Goal: Task Accomplishment & Management: Use online tool/utility

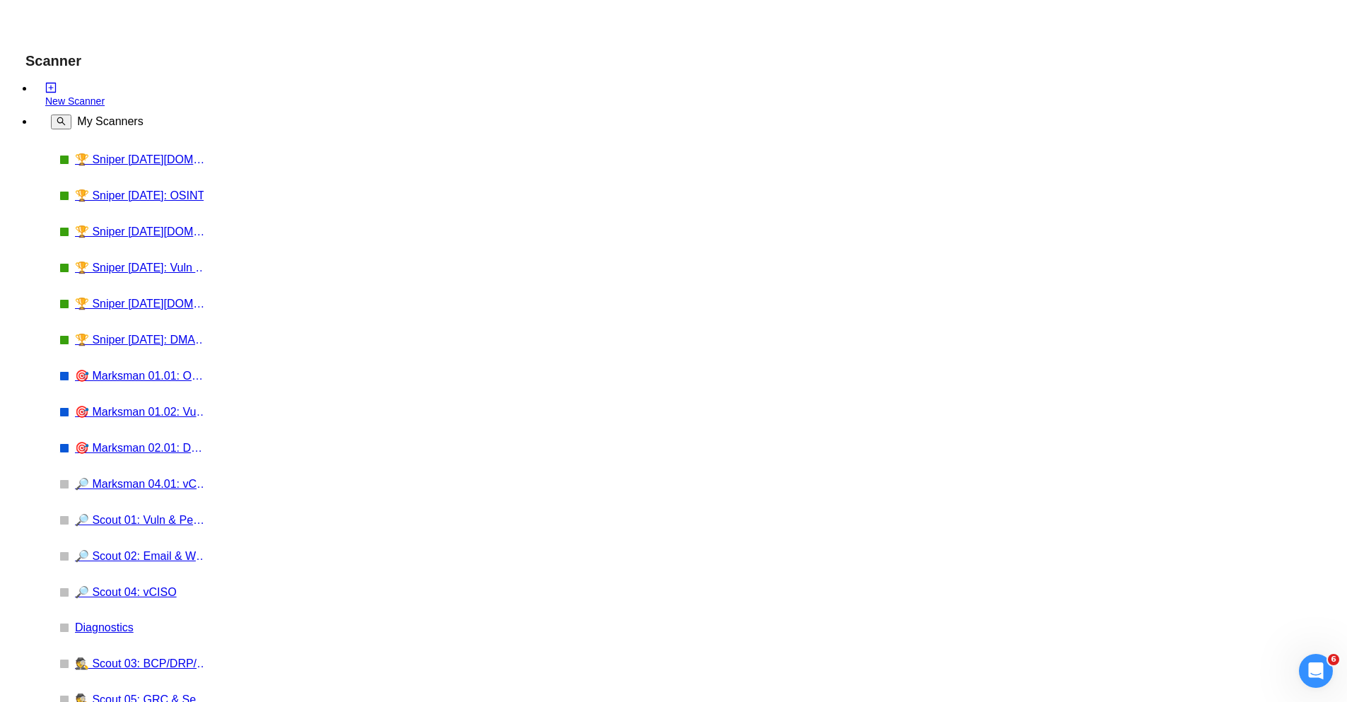
click at [100, 585] on link "🔎 Scout 04: vCISO" at bounding box center [142, 591] width 134 height 13
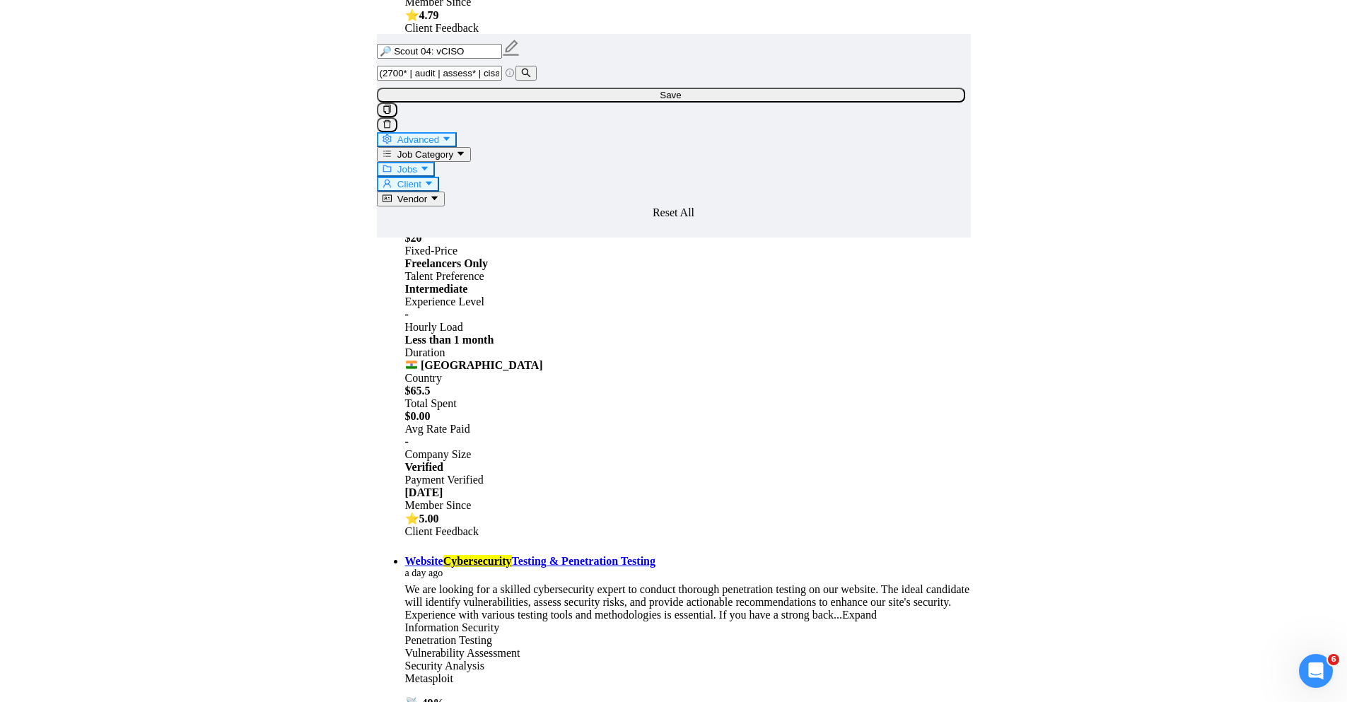
scroll to position [2838, 0]
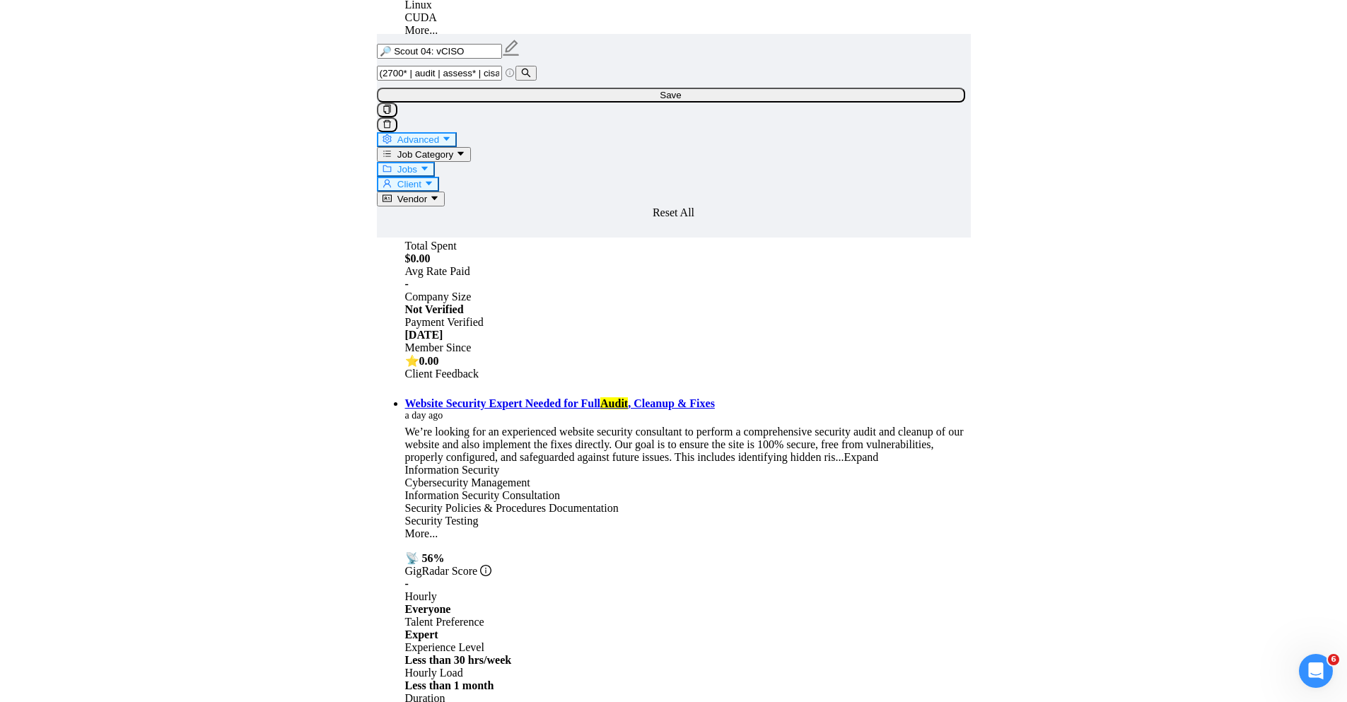
scroll to position [4620, 0]
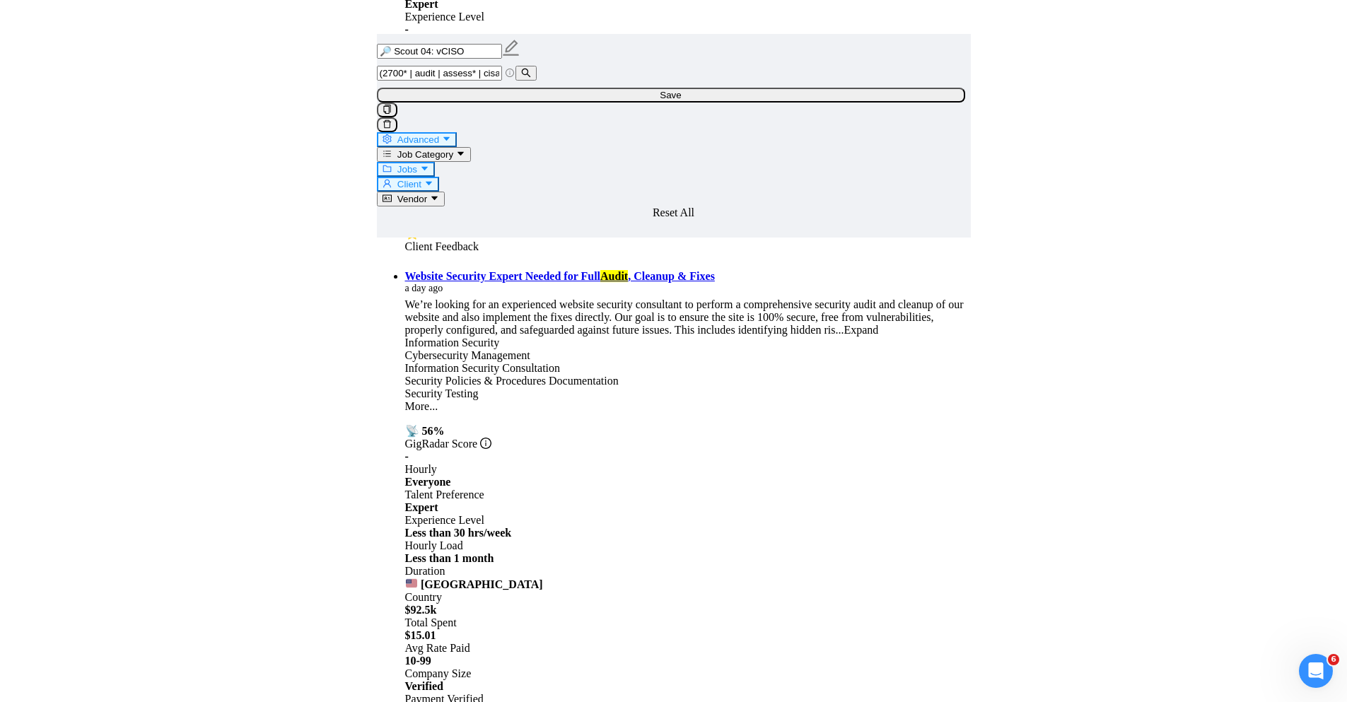
click at [497, 81] on input "(2700* | audit | assess* | cisa | cism | ciso | cyber* | governance | grc | inf…" at bounding box center [439, 73] width 125 height 15
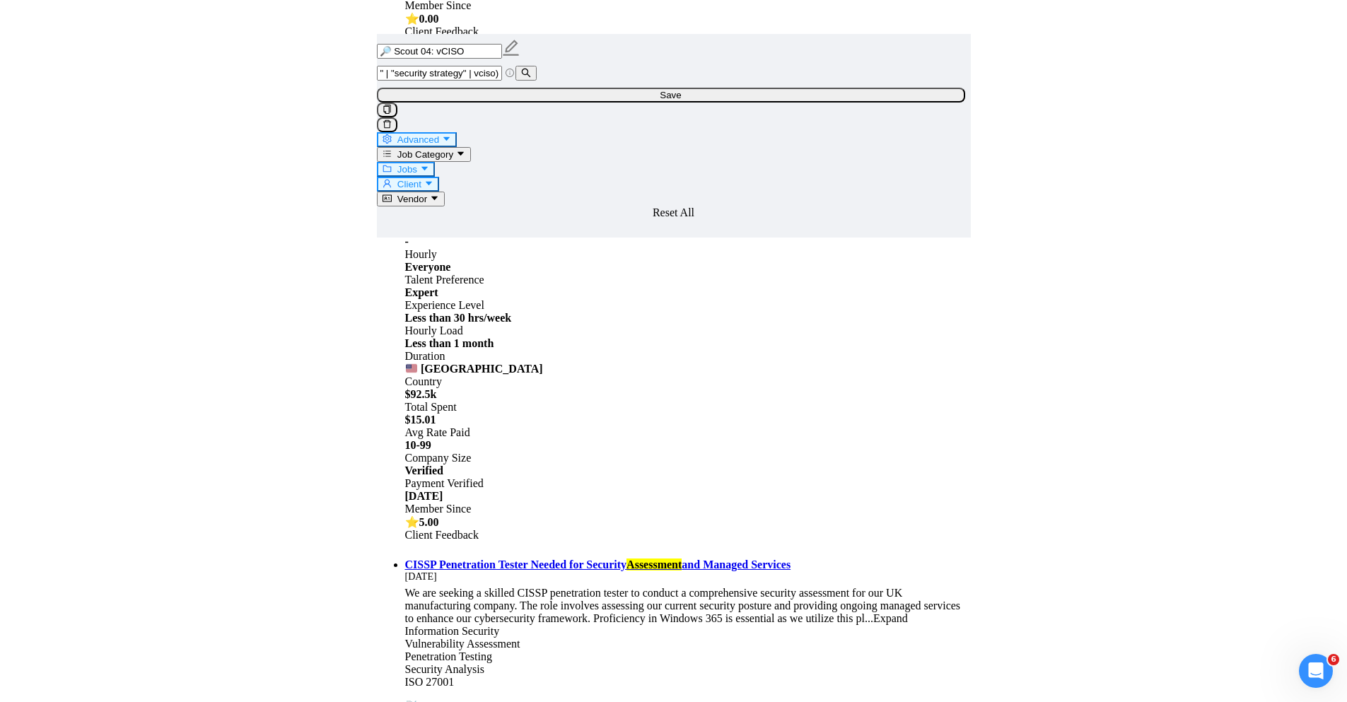
scroll to position [2917, 0]
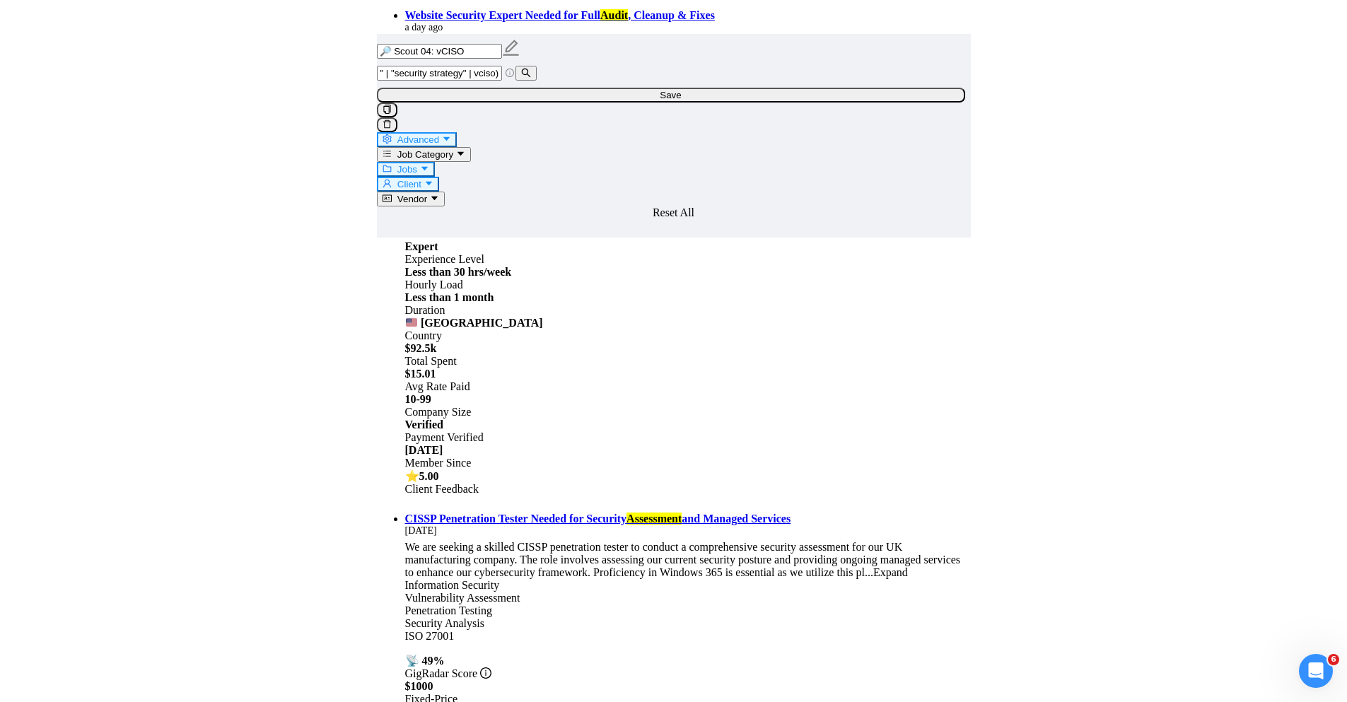
type input "(audit | assess* | cisa | cism | ciso | governance | grc | infosec* | "informat…"
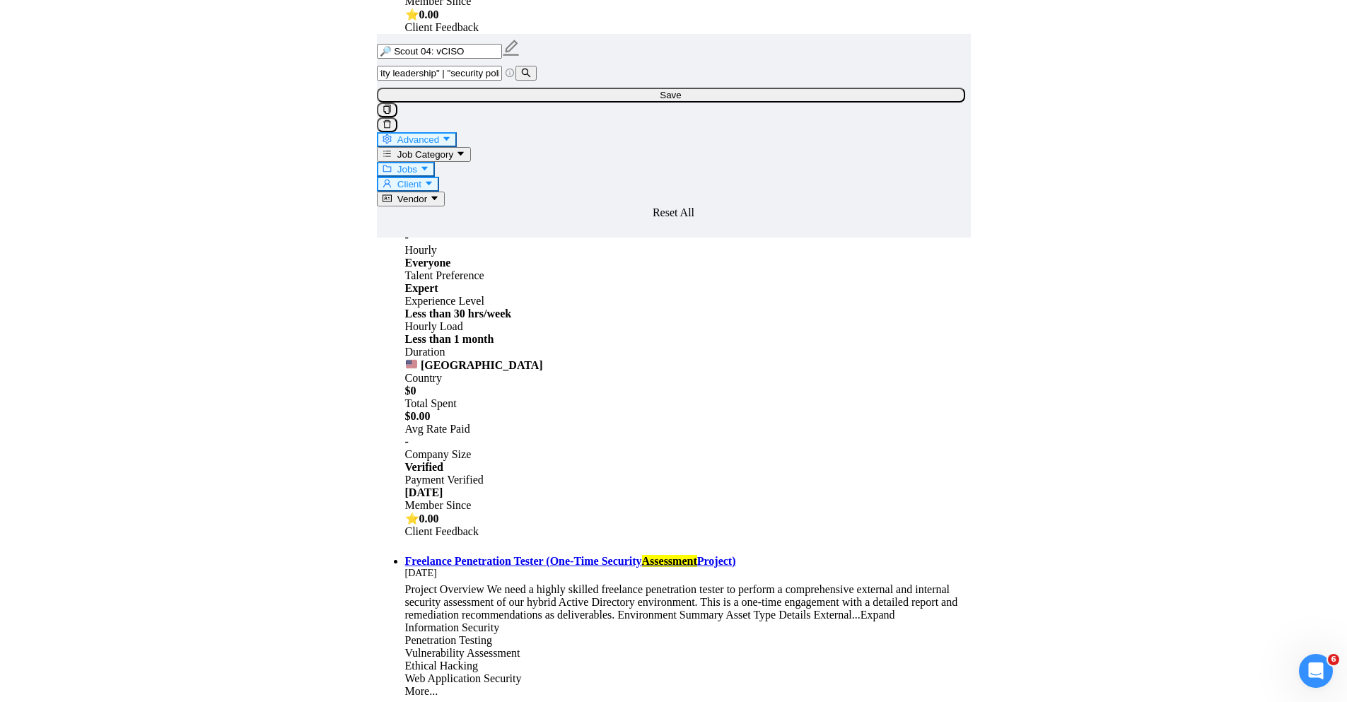
scroll to position [0, 1749]
drag, startPoint x: 688, startPoint y: 100, endPoint x: 941, endPoint y: 101, distance: 253.1
click at [946, 102] on div "(audit | assess* | cisa | cism | ciso | governance | grc | infosec* | "informat…" at bounding box center [671, 99] width 594 height 66
click at [502, 81] on input "(audit | assess* | cisa | cism | ciso | governance | grc | infosec* | "informat…" at bounding box center [439, 73] width 125 height 15
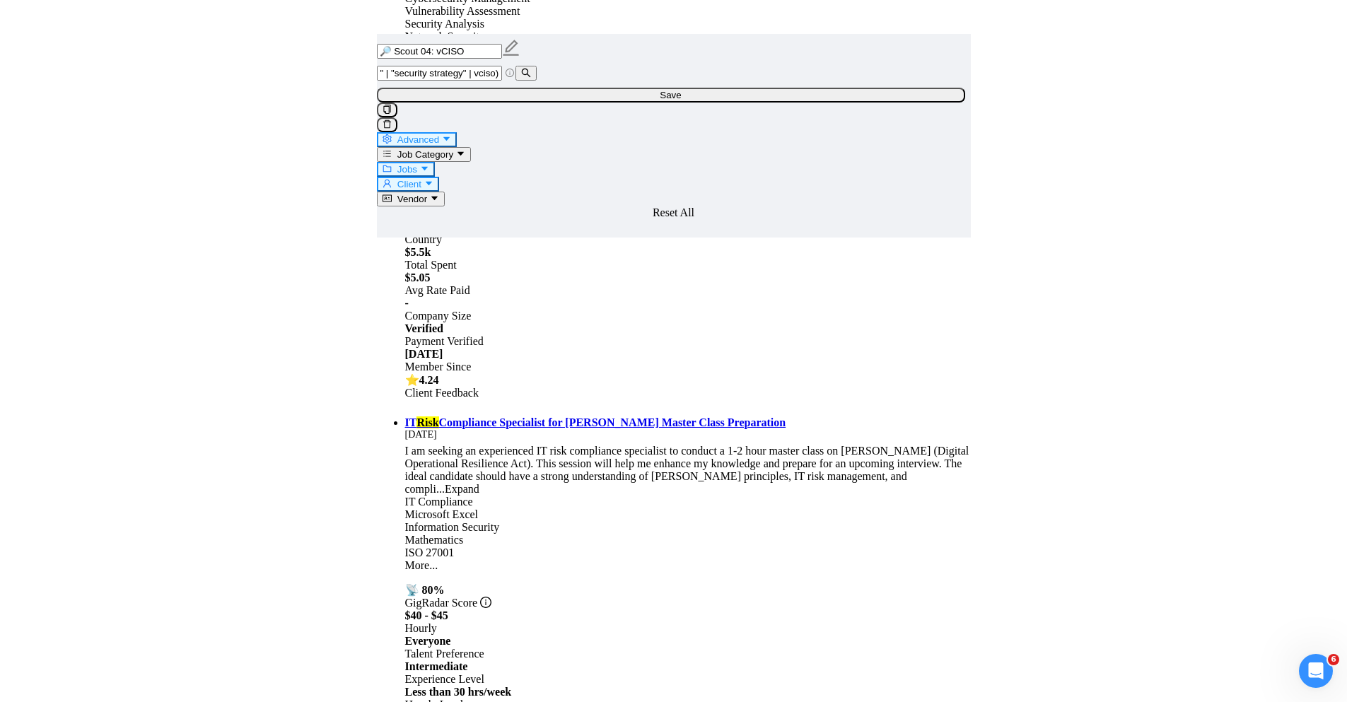
scroll to position [0, 0]
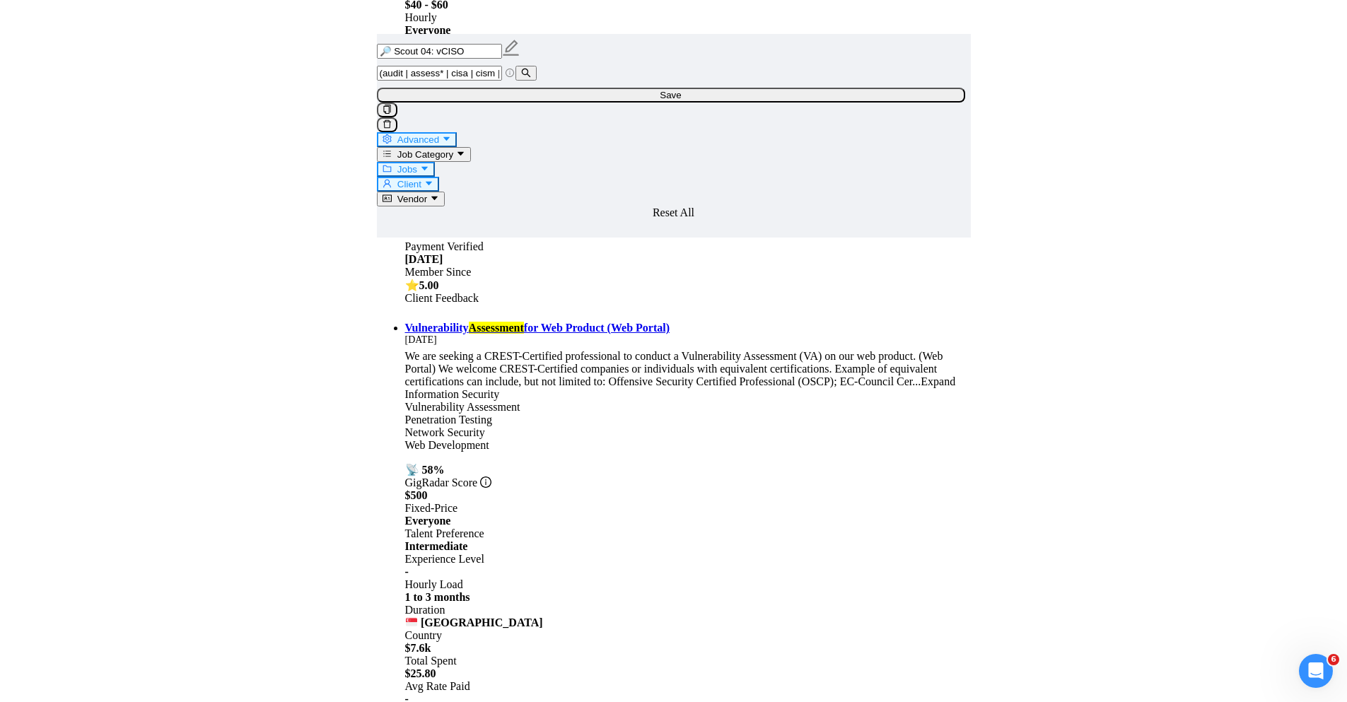
scroll to position [9027, 0]
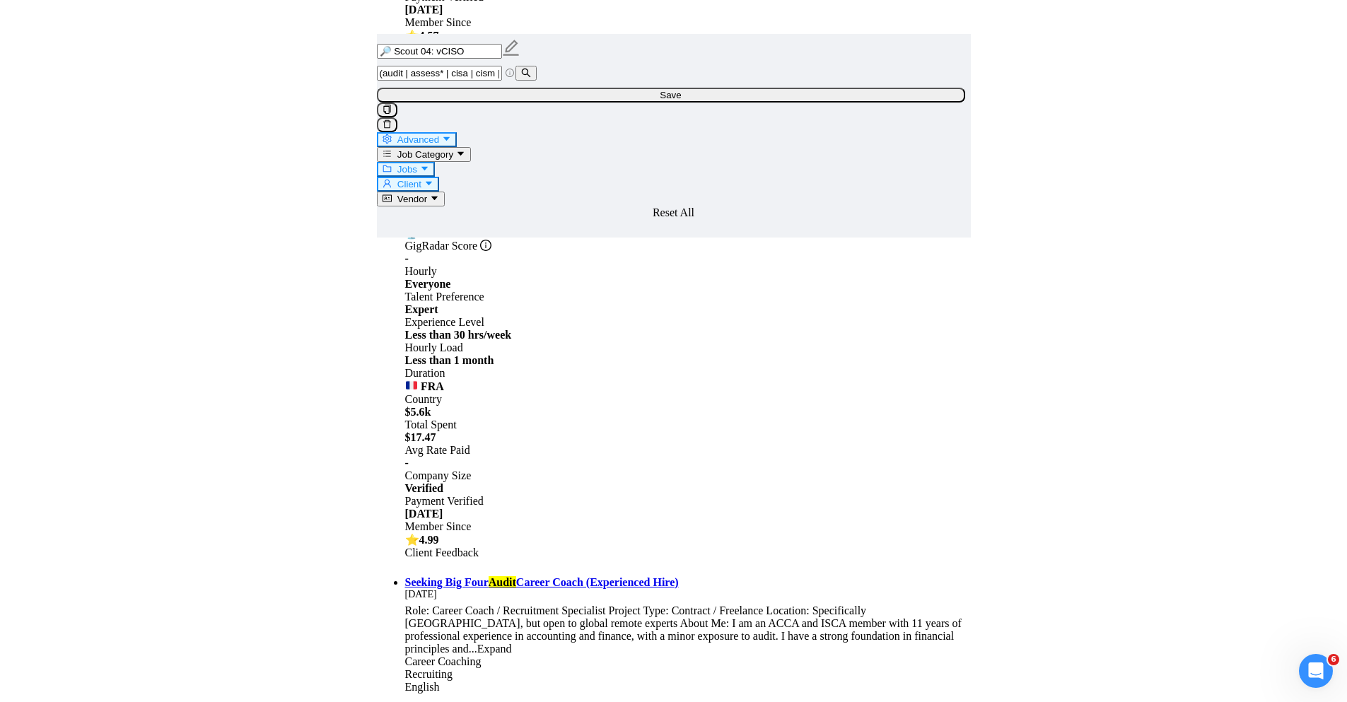
scroll to position [12174, 0]
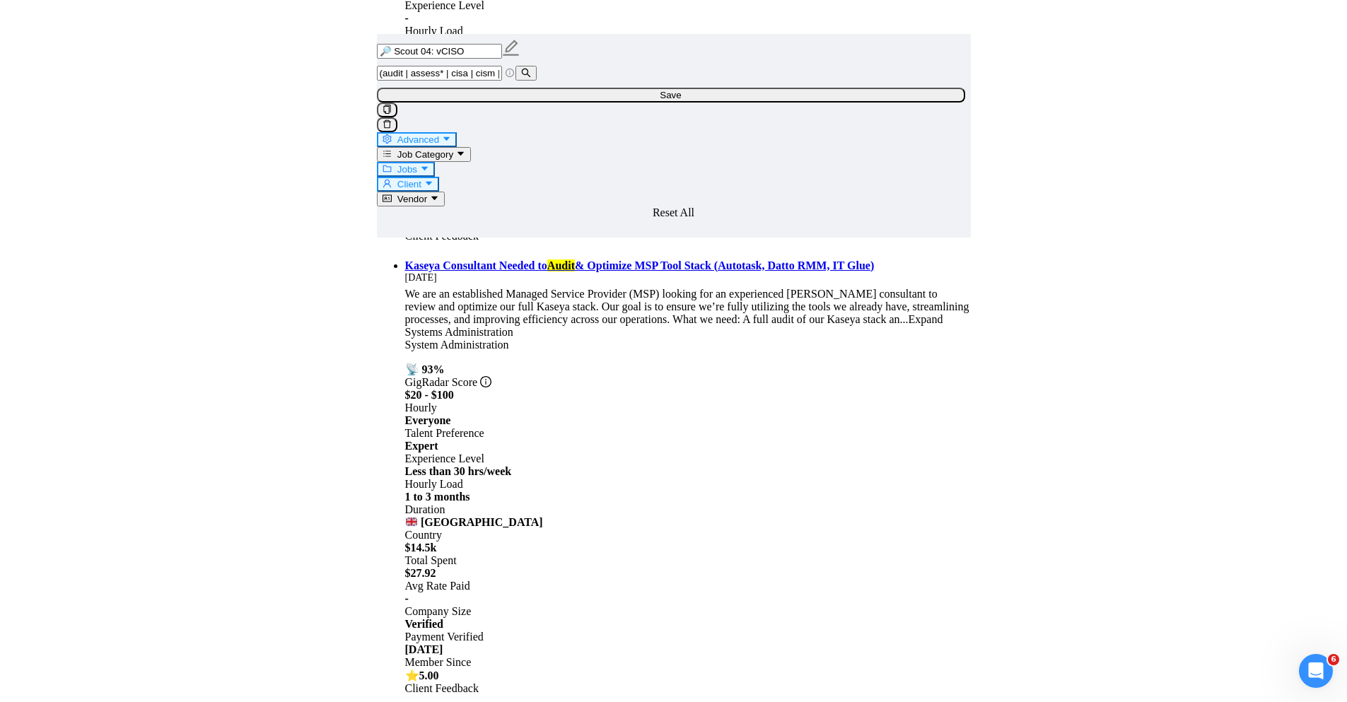
scroll to position [13447, 0]
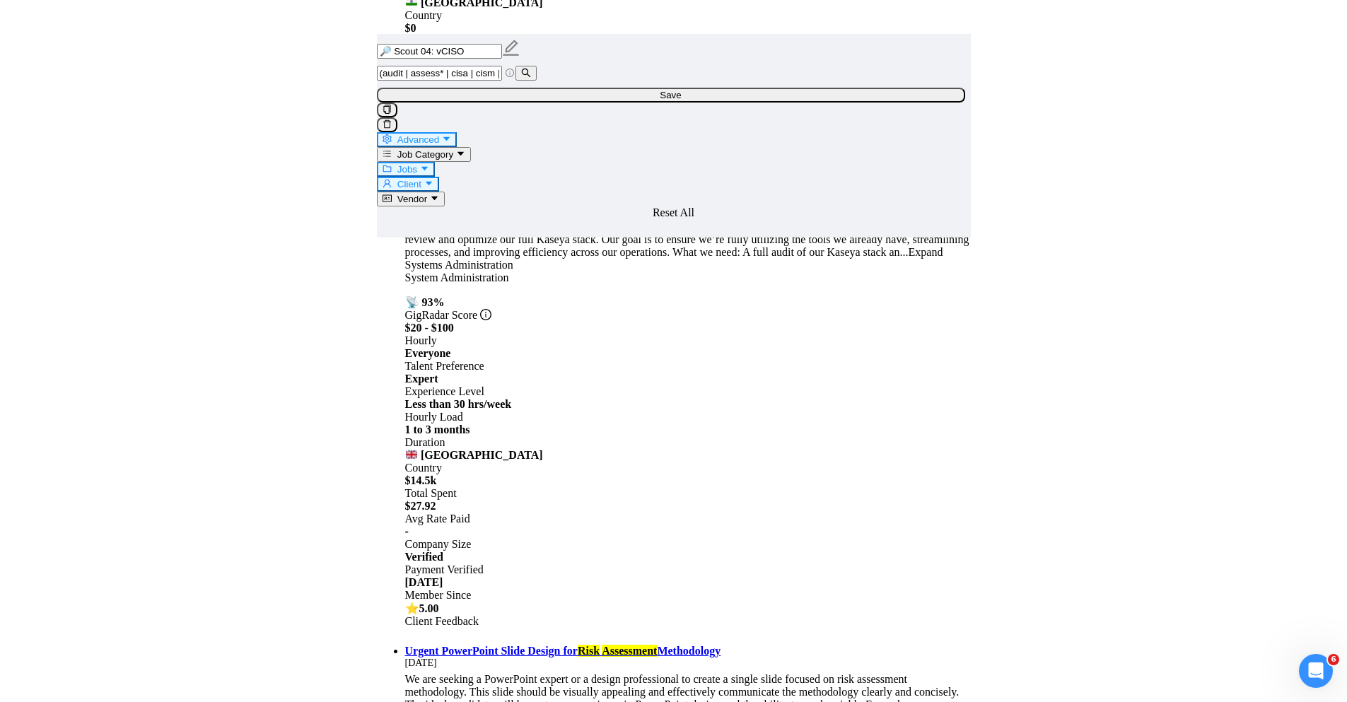
click at [451, 134] on icon "caret-down" at bounding box center [446, 138] width 9 height 9
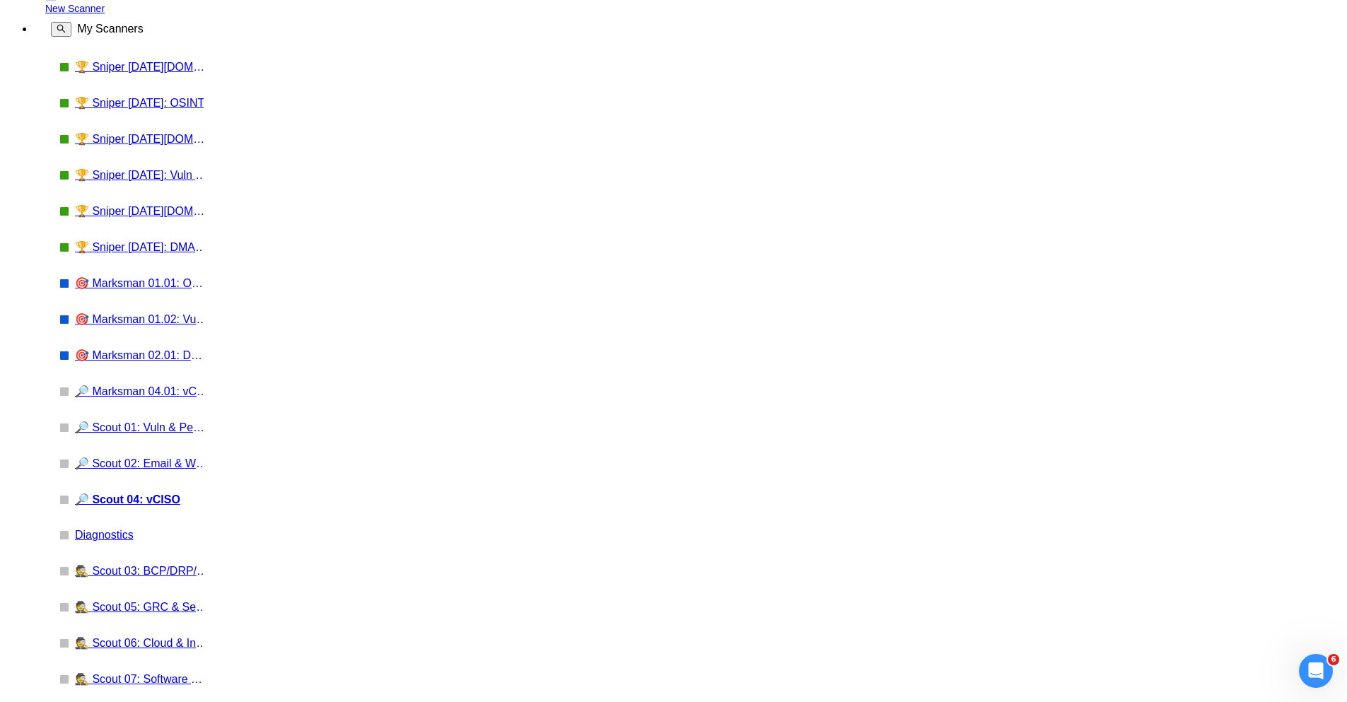
scroll to position [0, 0]
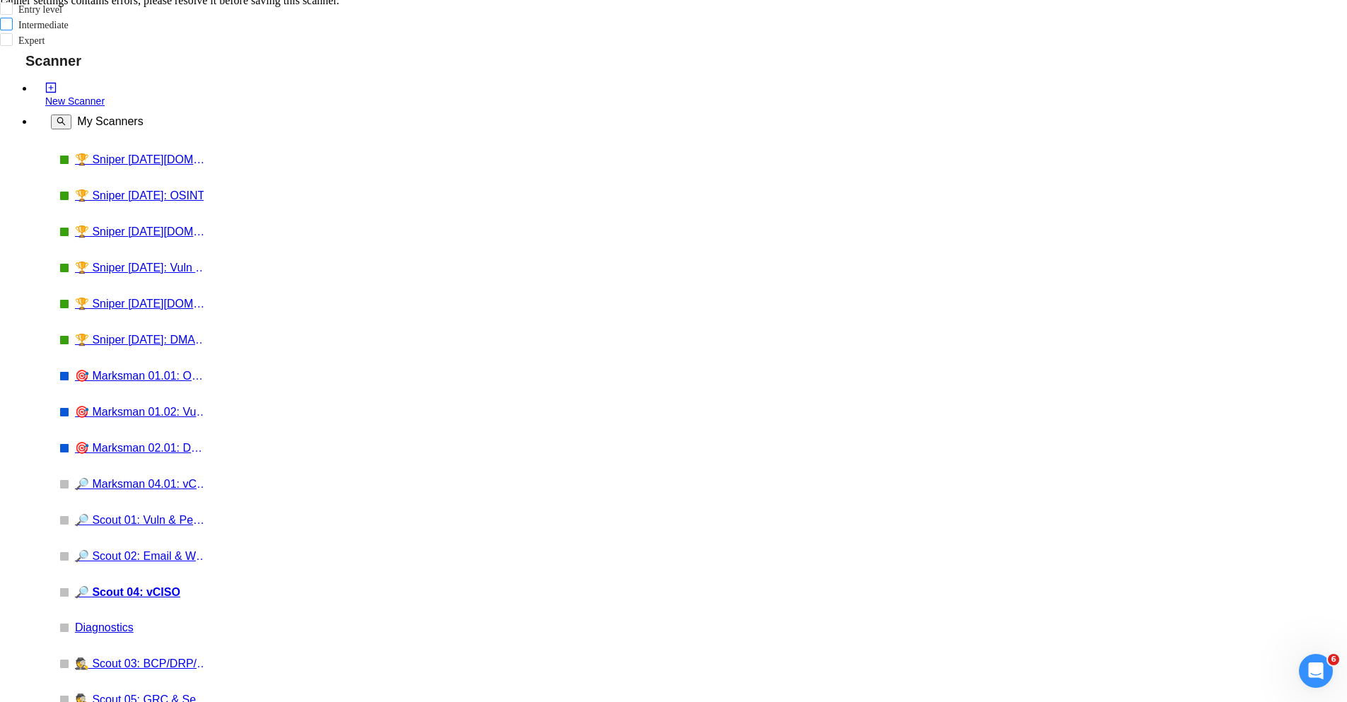
click at [69, 30] on span "Intermediate" at bounding box center [43, 25] width 50 height 11
click at [13, 30] on input "Intermediate" at bounding box center [8, 25] width 10 height 10
checkbox input "true"
click at [45, 46] on span "Expert" at bounding box center [31, 40] width 26 height 11
click at [13, 45] on input "Expert" at bounding box center [8, 40] width 10 height 10
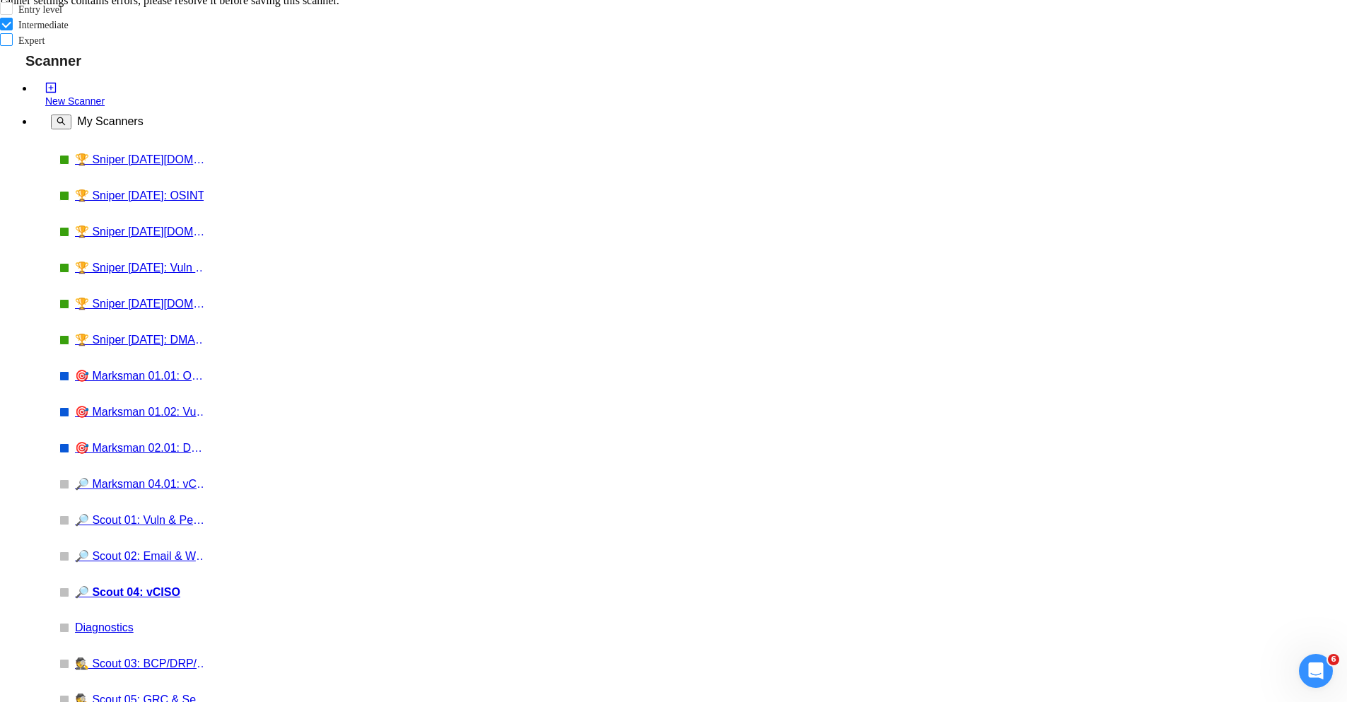
checkbox input "true"
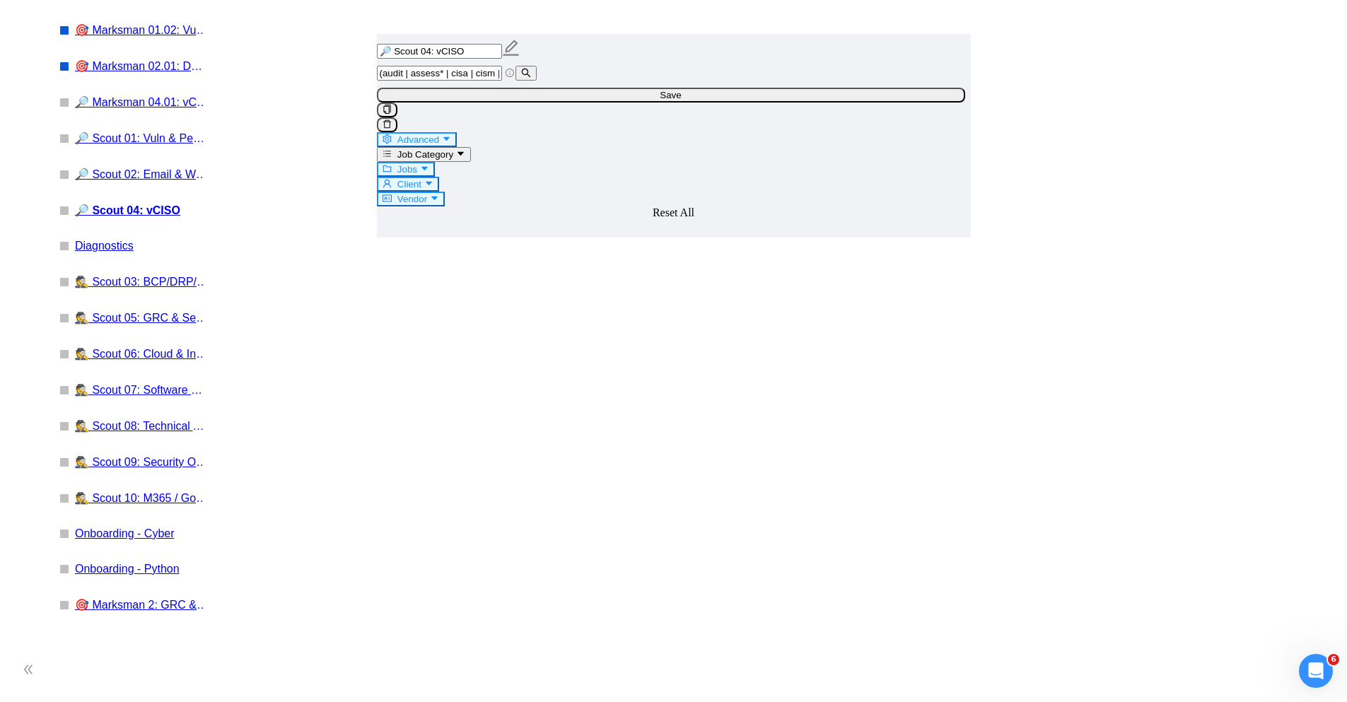
scroll to position [509, 0]
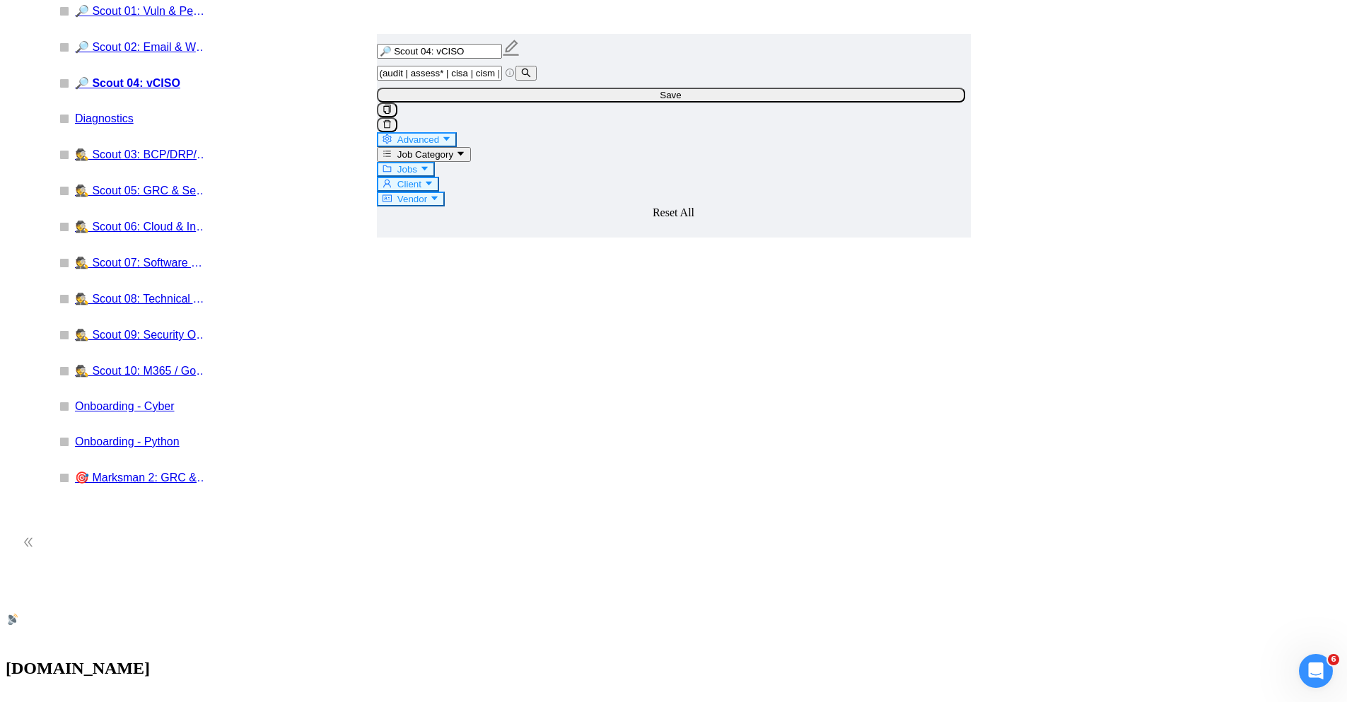
click at [681, 100] on span "Save" at bounding box center [670, 95] width 21 height 11
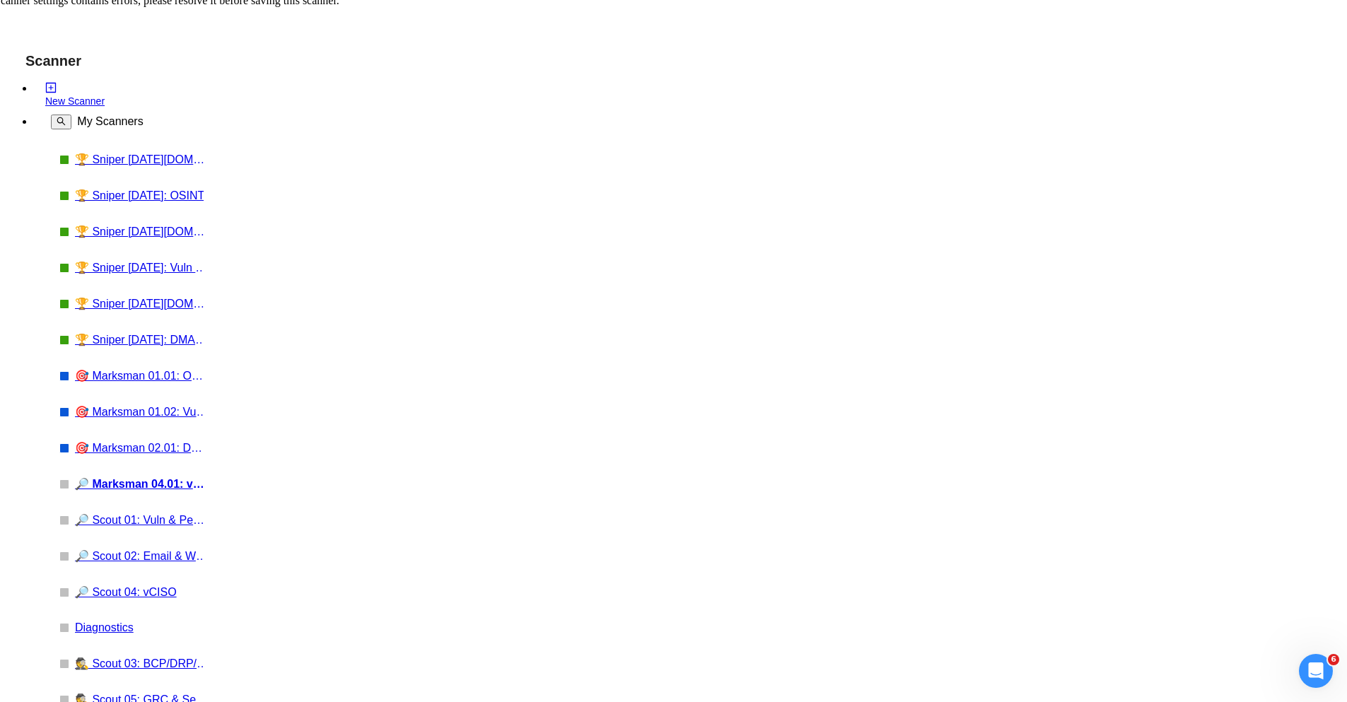
drag, startPoint x: 703, startPoint y: 117, endPoint x: 797, endPoint y: 118, distance: 94.0
type input "🔎 Marksman 04.01: Maturity Assessment"
click at [122, 585] on link "🔎 Scout 04: vCISO" at bounding box center [142, 591] width 134 height 13
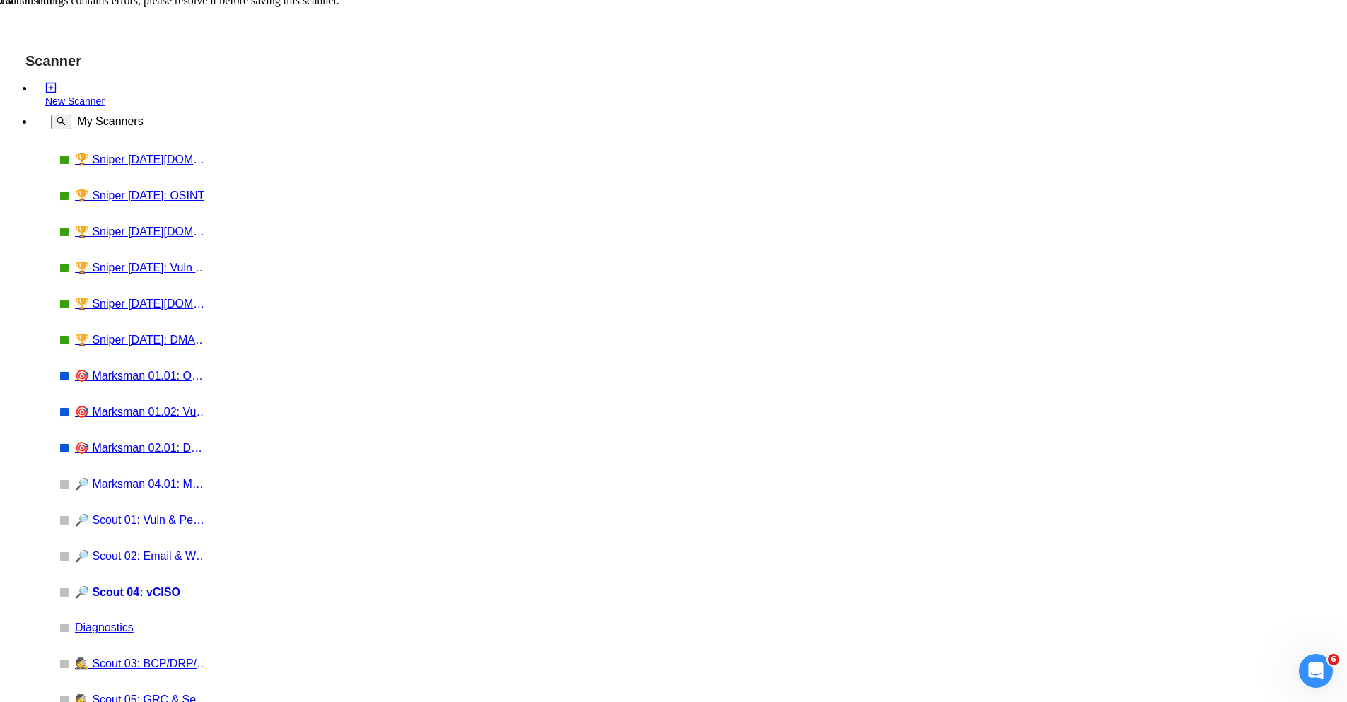
click at [129, 477] on link "🔎 Marksman 04.01: Maturity Assessment" at bounding box center [142, 483] width 134 height 13
paste input "audit | assess* | cisa | cism | ciso | governance | grc | infosec* | "informati…"
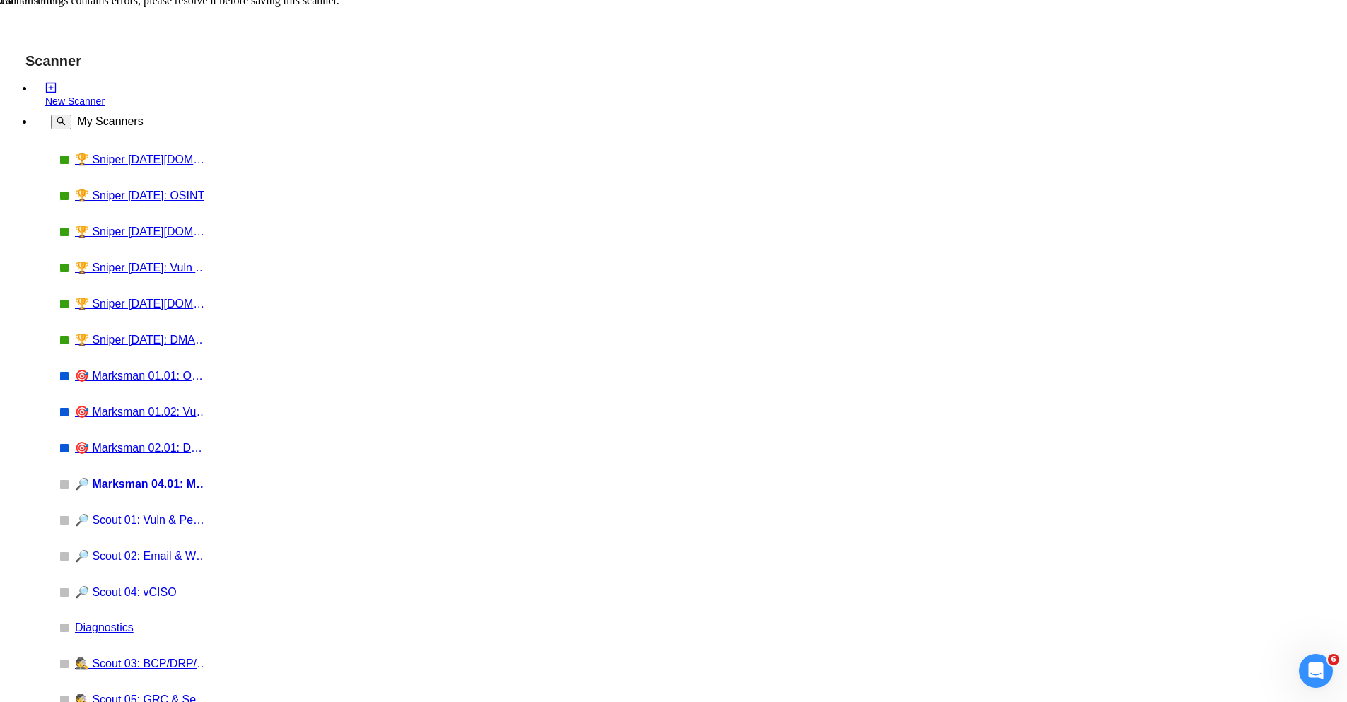
type input "(audit | assess* | cisa | cism | ciso | governance | grc | infosec* | "informat…"
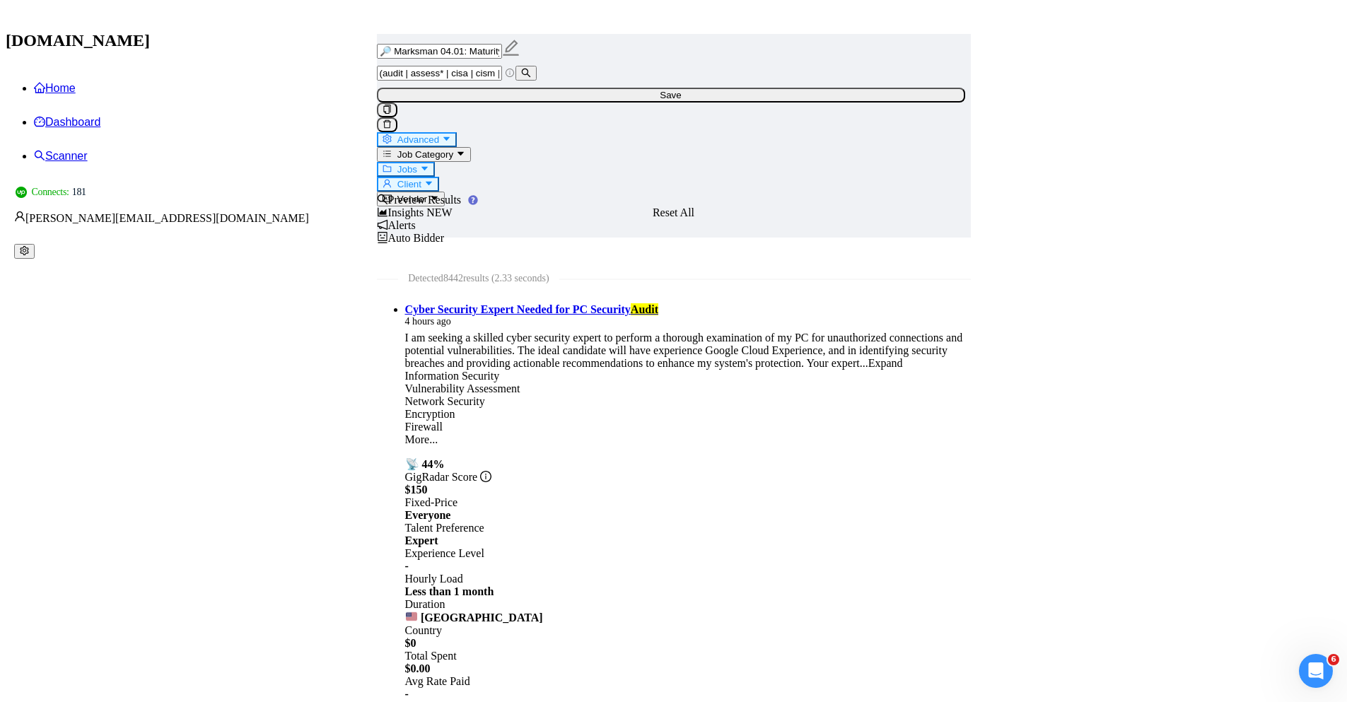
scroll to position [1145, 0]
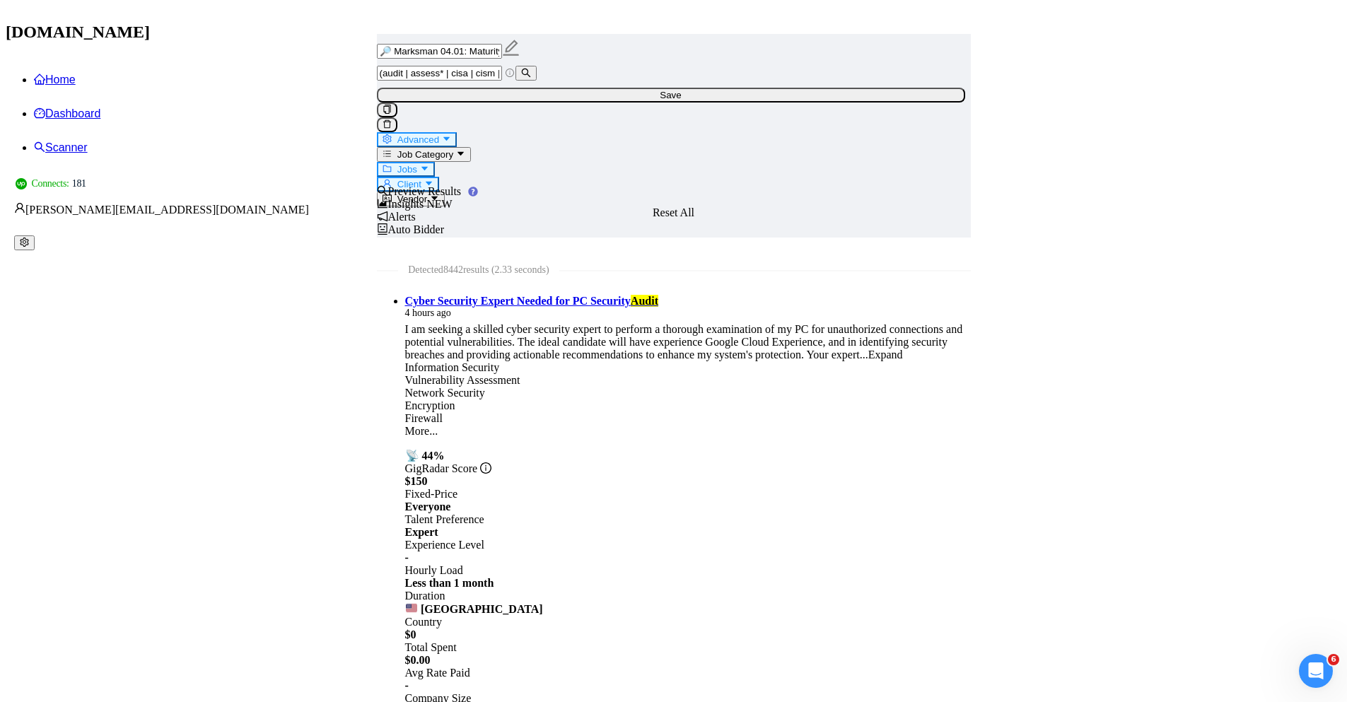
click at [451, 134] on icon "caret-down" at bounding box center [446, 138] width 9 height 9
click at [933, 103] on button "Save" at bounding box center [671, 95] width 588 height 15
click at [439, 134] on span "Advanced" at bounding box center [418, 139] width 42 height 11
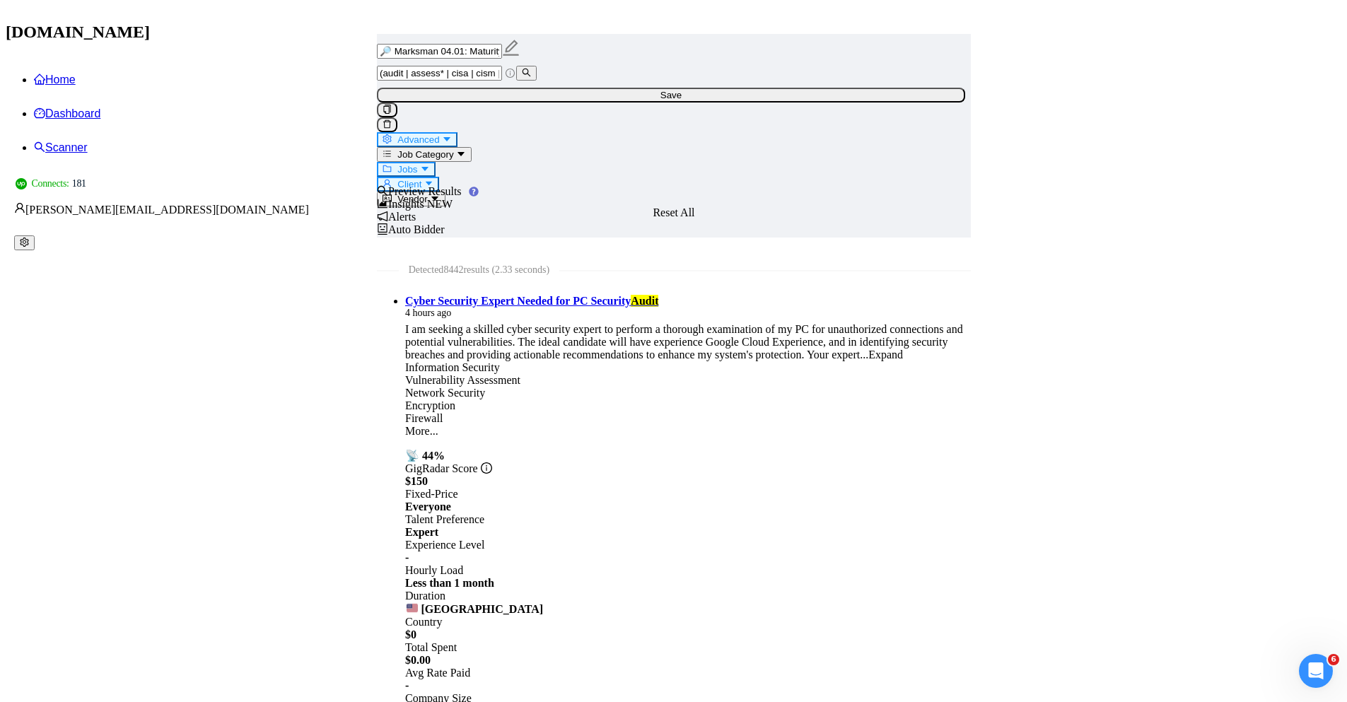
paste input "enetrat* | pentest | p"
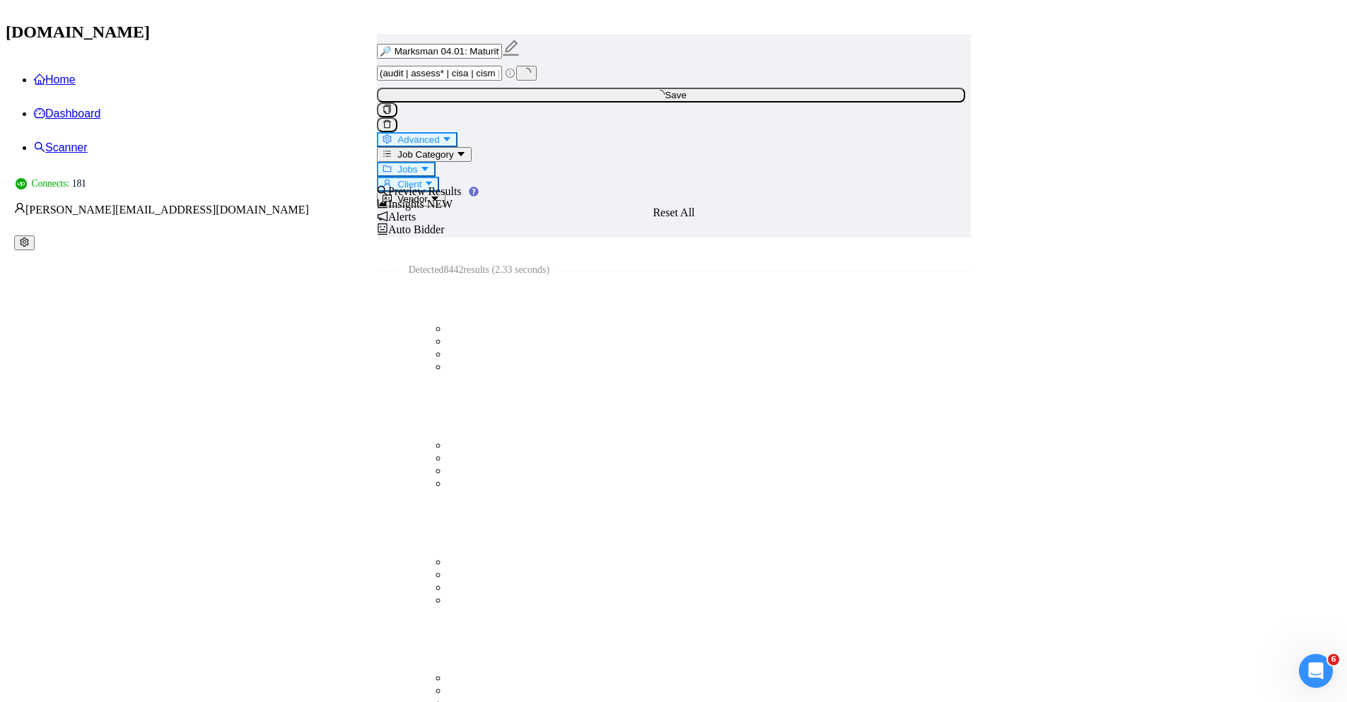
type input "("3d animate" | "3d animation" | "3d modeling" | "3d print" | "3d printer" | "3…"
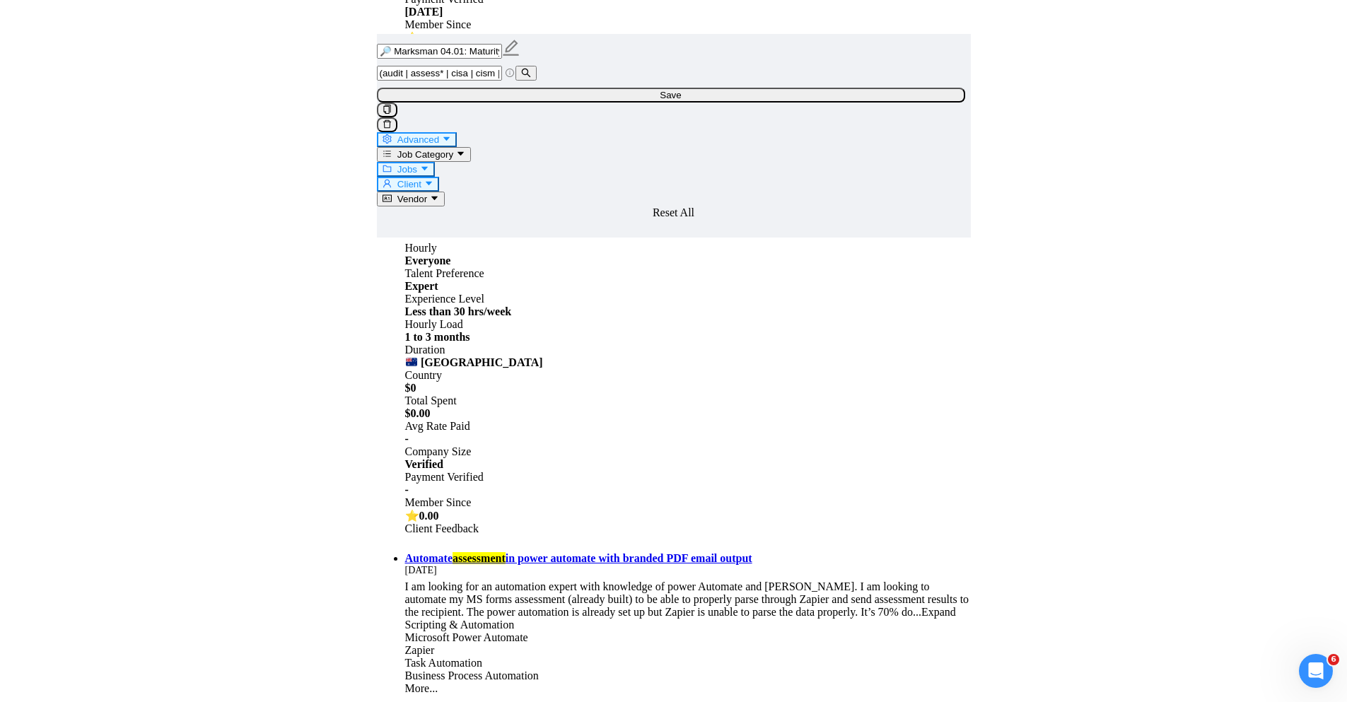
scroll to position [2881, 0]
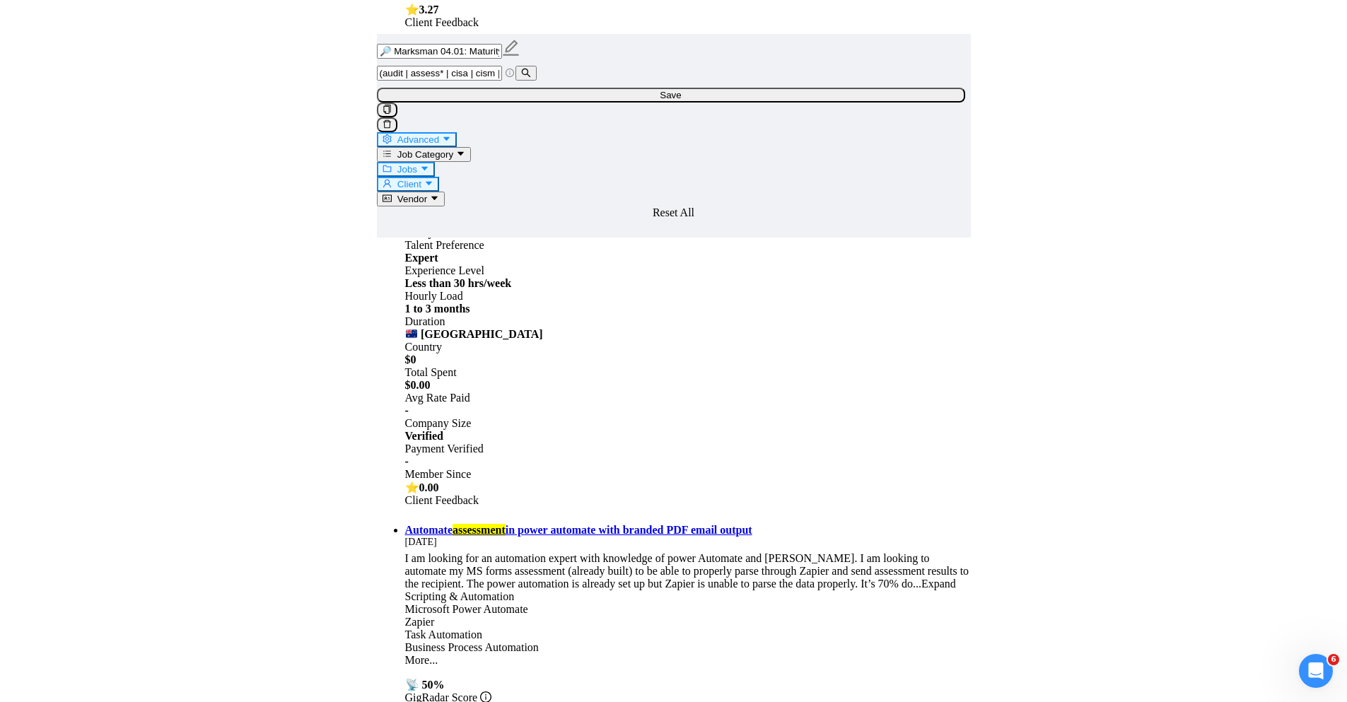
click at [681, 100] on span "Save" at bounding box center [670, 95] width 21 height 11
